Goal: Task Accomplishment & Management: Manage account settings

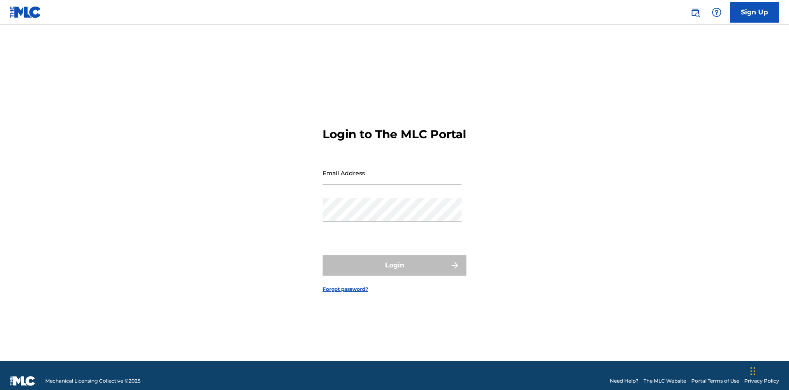
scroll to position [11, 0]
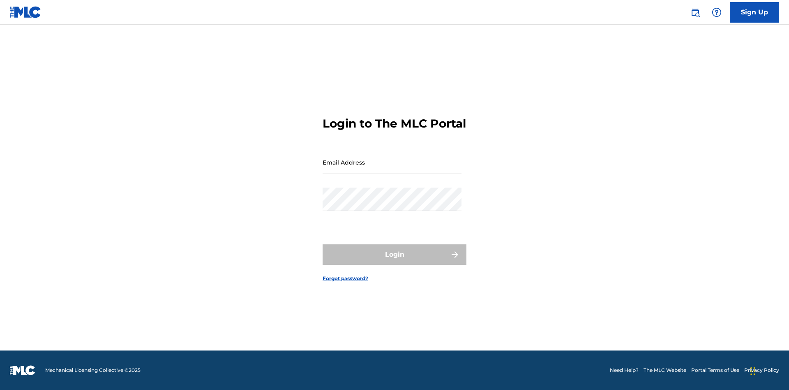
click at [392, 169] on input "Email Address" at bounding box center [392, 161] width 139 height 23
type input "[PERSON_NAME][EMAIL_ADDRESS][PERSON_NAME][DOMAIN_NAME]"
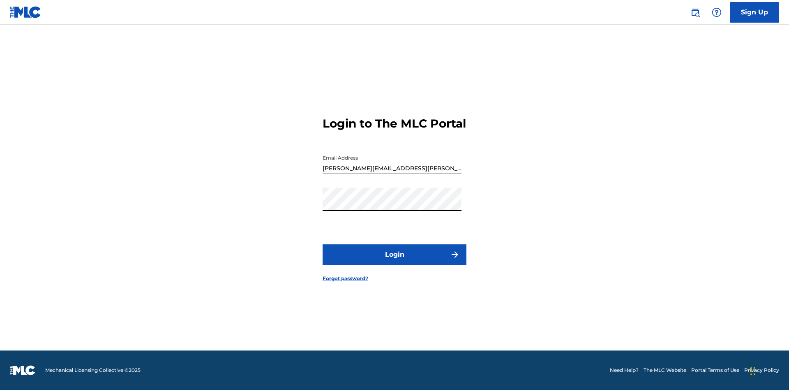
click at [395, 261] on button "Login" at bounding box center [395, 254] width 144 height 21
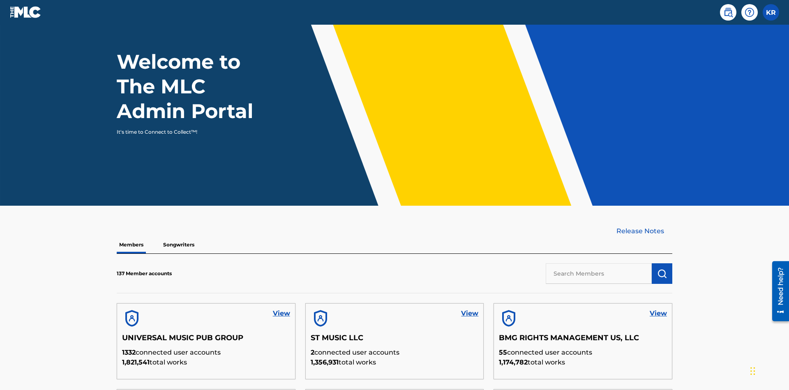
click at [599, 263] on input "text" at bounding box center [599, 273] width 106 height 21
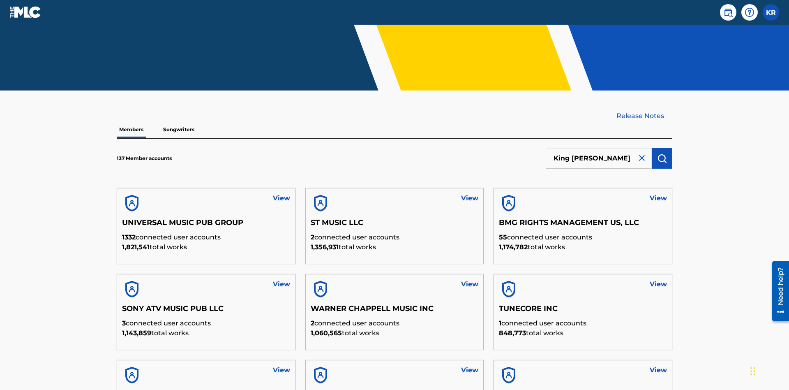
type input "King [PERSON_NAME]"
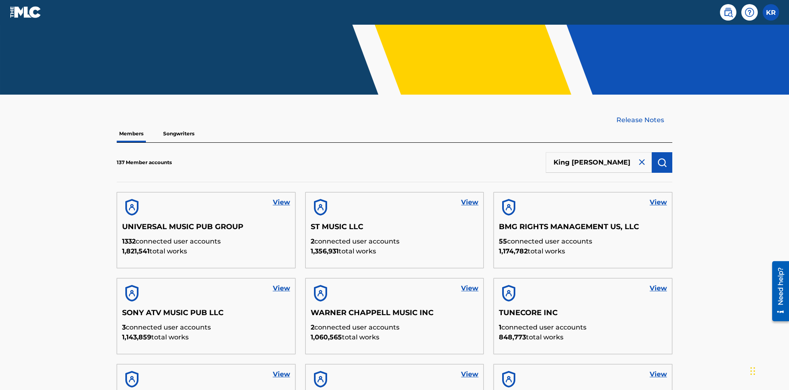
click at [662, 157] on img "submit" at bounding box center [662, 162] width 10 height 10
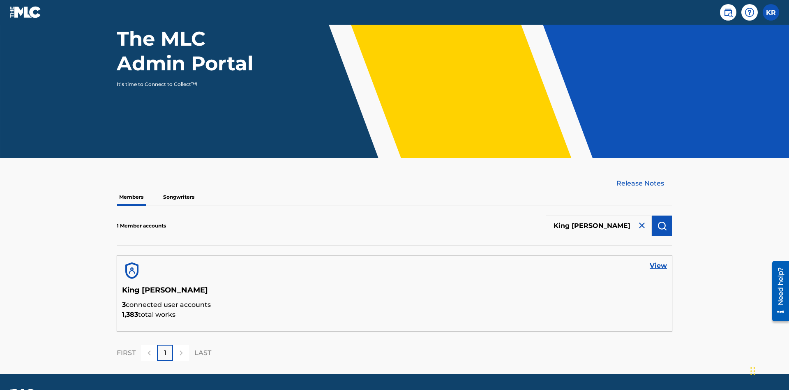
scroll to position [106, 0]
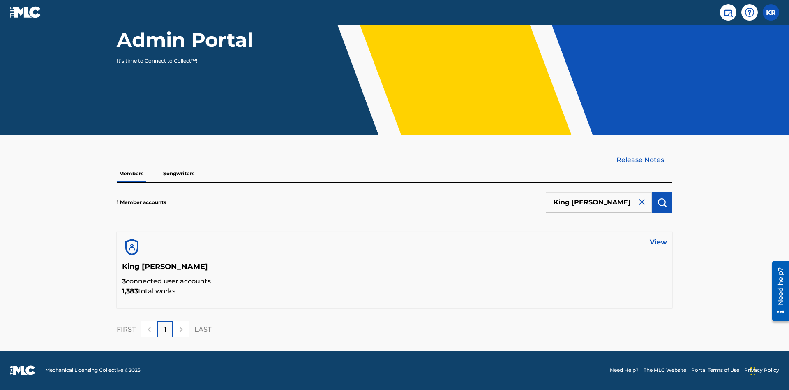
click at [658, 242] on link "View" at bounding box center [658, 242] width 17 height 10
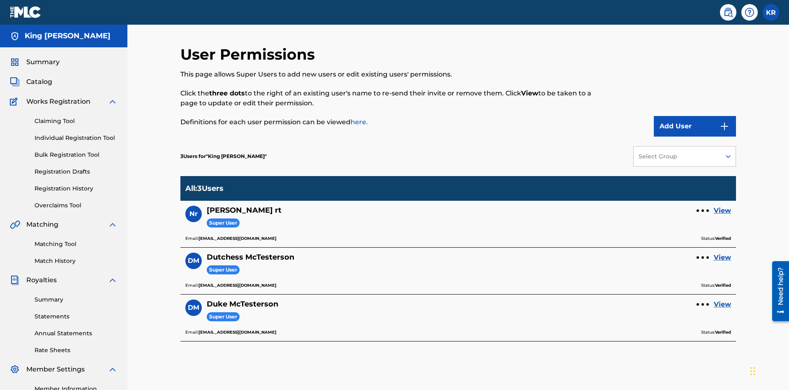
scroll to position [103, 0]
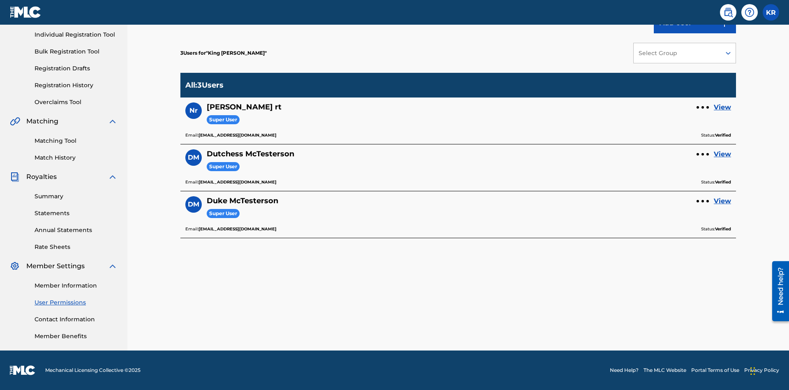
click at [723, 154] on link "View" at bounding box center [722, 154] width 17 height 10
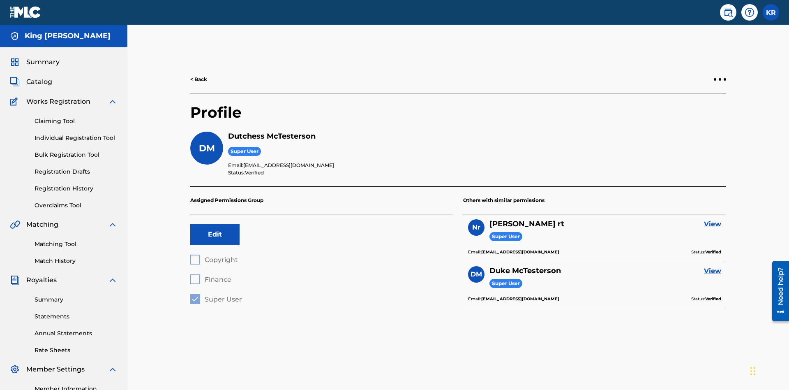
scroll to position [103, 0]
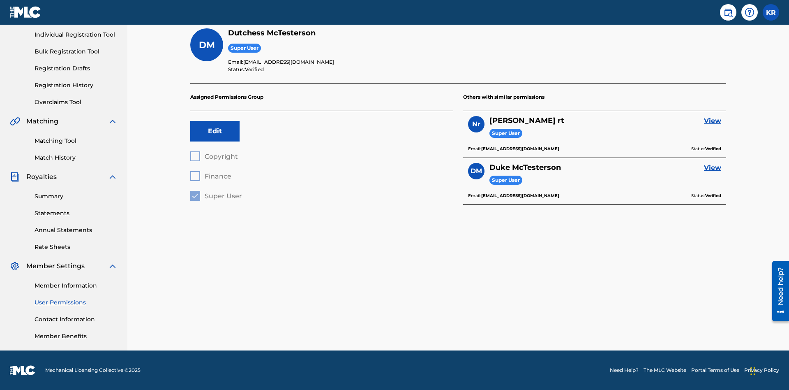
click at [215, 131] on button "Edit" at bounding box center [214, 131] width 49 height 21
